Goal: Task Accomplishment & Management: Manage account settings

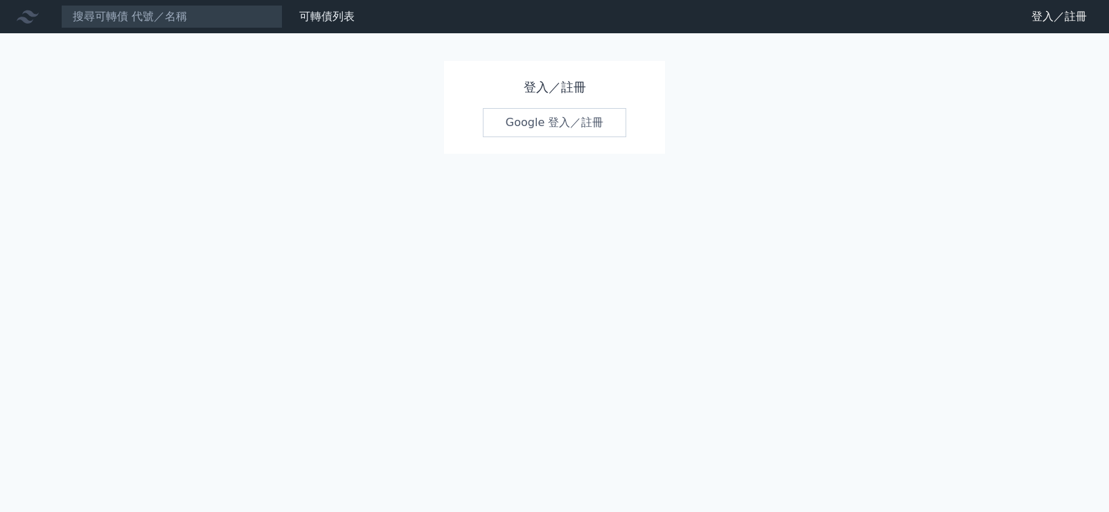
click at [547, 112] on link "Google 登入／註冊" at bounding box center [555, 122] width 144 height 29
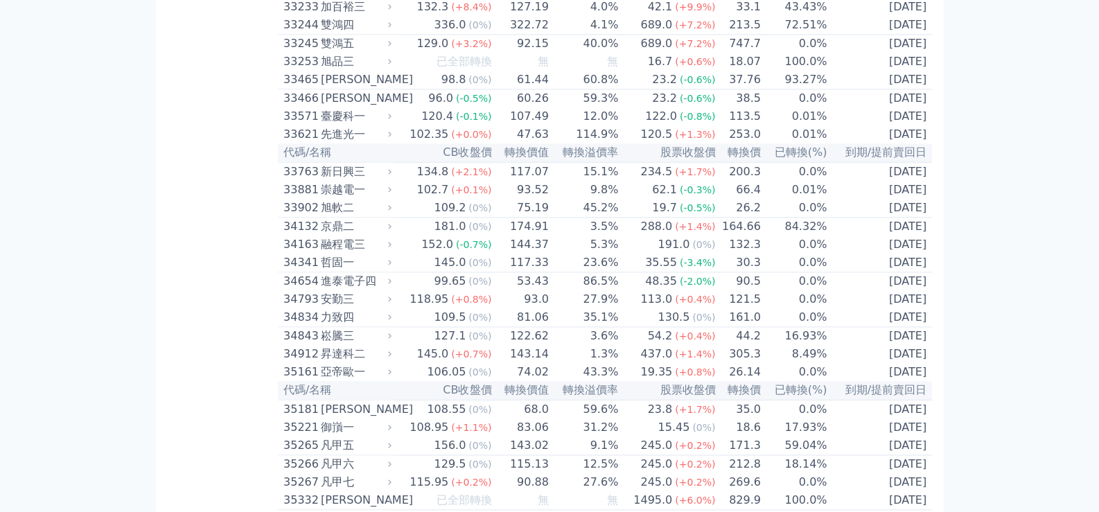
scroll to position [2632, 0]
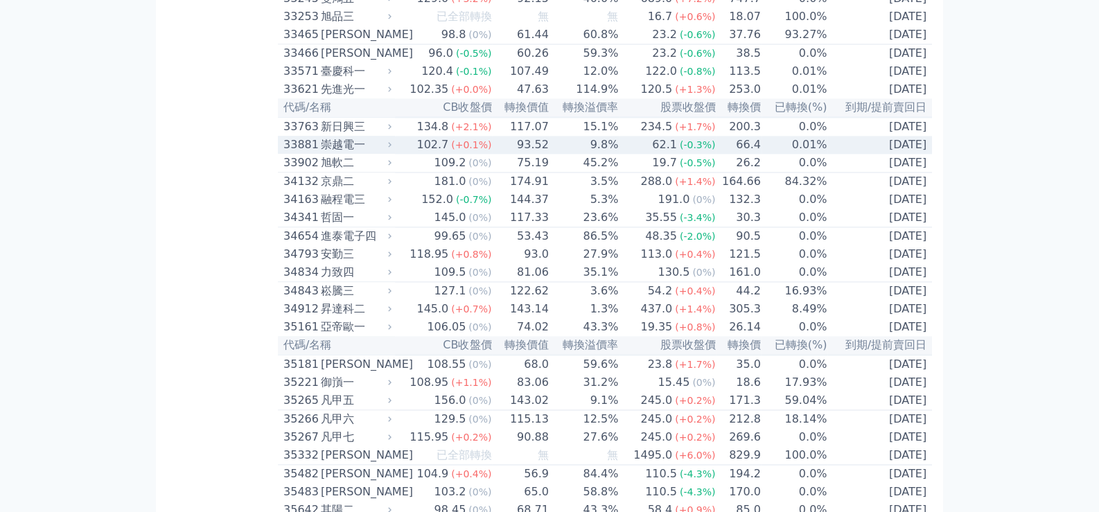
click at [394, 149] on icon at bounding box center [389, 144] width 9 height 9
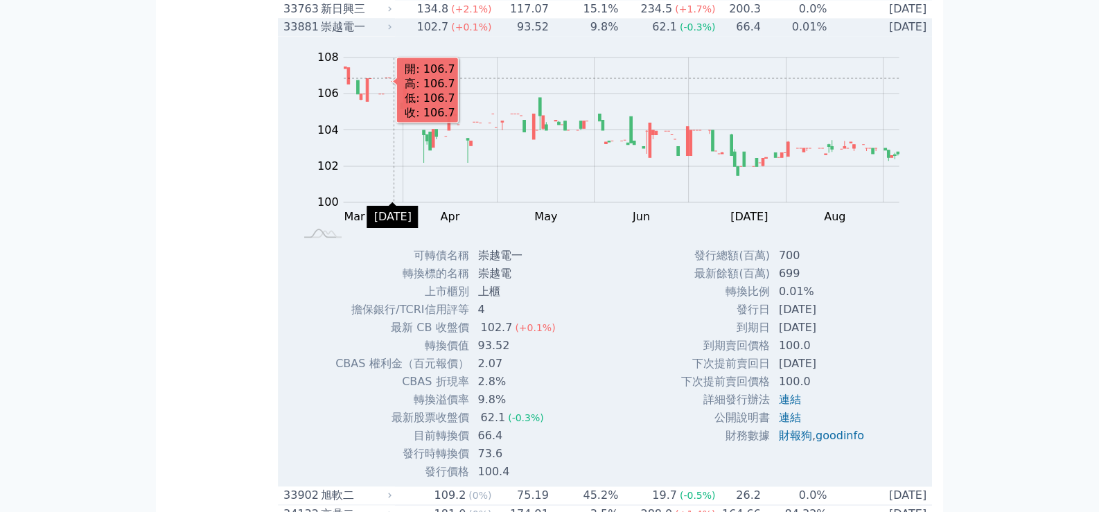
scroll to position [2841, 0]
